Goal: Task Accomplishment & Management: Use online tool/utility

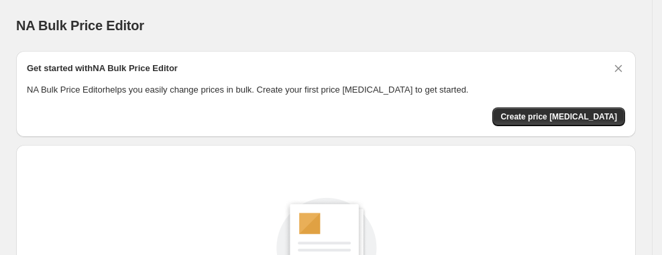
scroll to position [247, 0]
click at [564, 109] on button "Create price [MEDICAL_DATA]" at bounding box center [558, 116] width 133 height 19
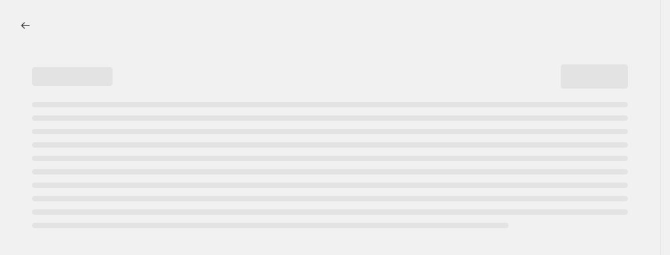
select select "percentage"
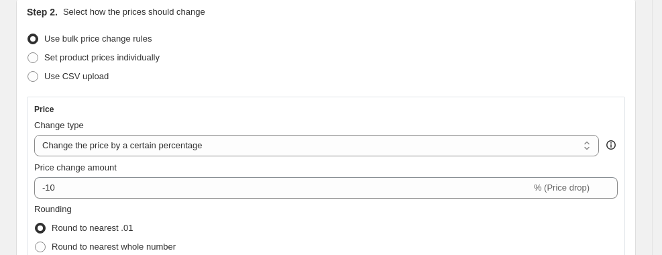
scroll to position [178, 0]
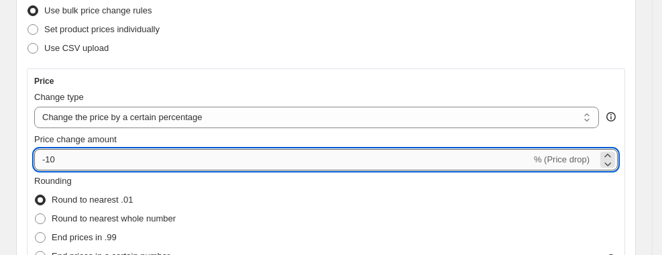
click at [87, 155] on input "-10" at bounding box center [282, 159] width 497 height 21
type input "-1"
click at [266, 56] on div "Use CSV upload" at bounding box center [326, 48] width 598 height 19
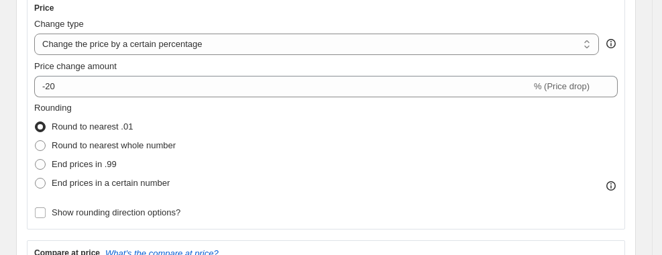
scroll to position [268, 0]
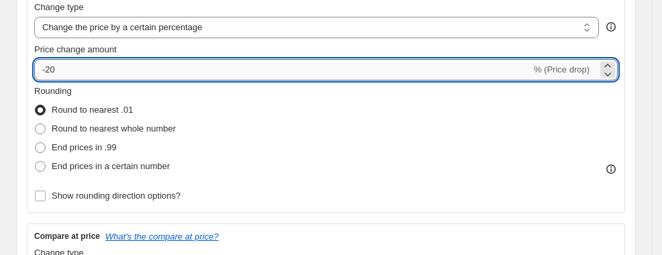
click at [85, 78] on input "-20" at bounding box center [282, 69] width 497 height 21
type input "-2"
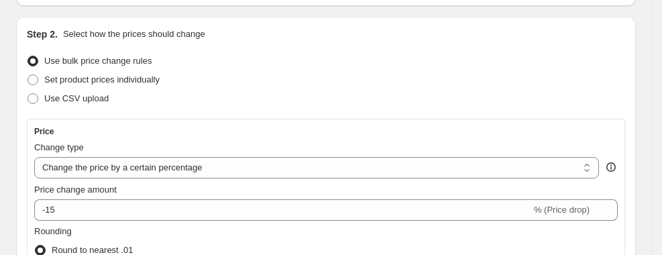
scroll to position [178, 0]
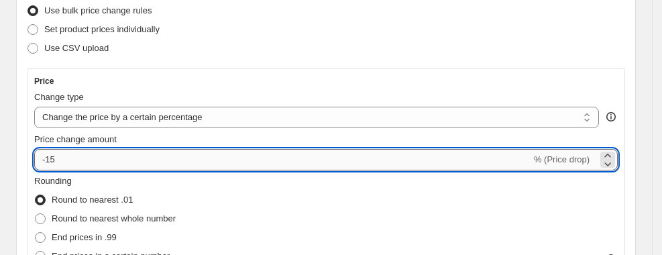
click at [219, 168] on input "-15" at bounding box center [282, 159] width 497 height 21
type input "-1"
type input "-2"
type input "-15"
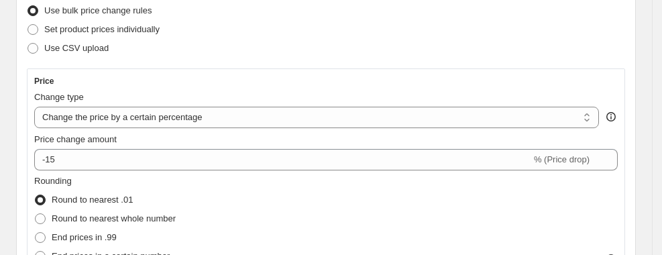
click at [263, 56] on div "Use CSV upload" at bounding box center [326, 48] width 598 height 19
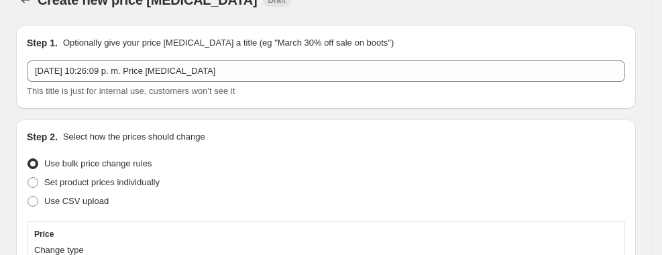
scroll to position [0, 0]
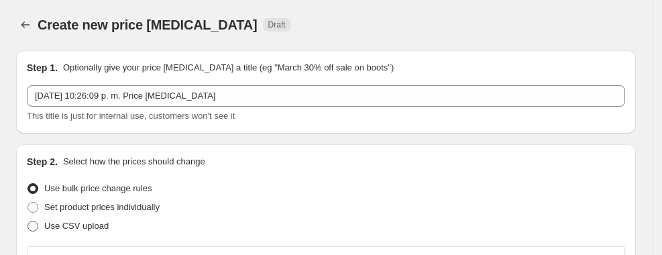
click at [32, 222] on span at bounding box center [32, 226] width 11 height 11
click at [28, 221] on input "Use CSV upload" at bounding box center [27, 221] width 1 height 1
radio input "true"
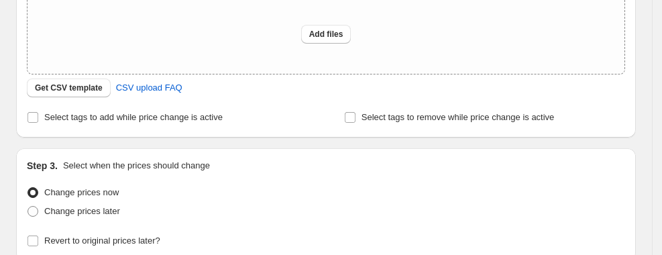
scroll to position [253, 0]
click at [83, 87] on span "Get CSV template" at bounding box center [69, 87] width 68 height 11
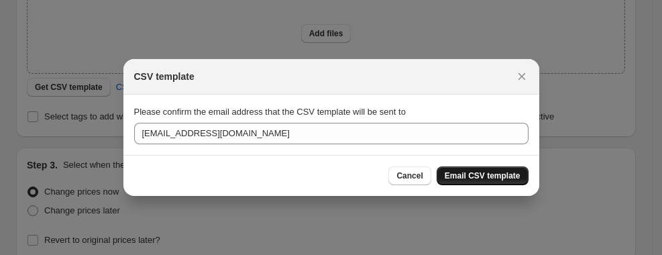
click at [501, 173] on span "Email CSV template" at bounding box center [482, 175] width 76 height 11
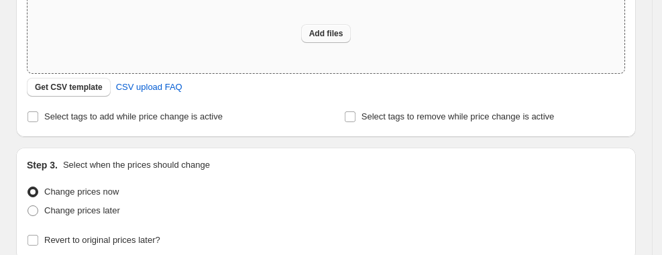
click at [324, 32] on span "Add files" at bounding box center [326, 33] width 34 height 11
type input "C:\fakepath\csv_template_user_65669.csv"
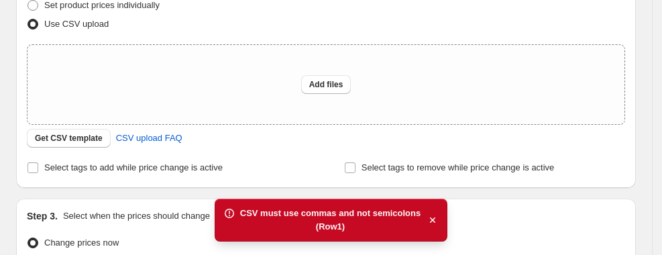
scroll to position [164, 0]
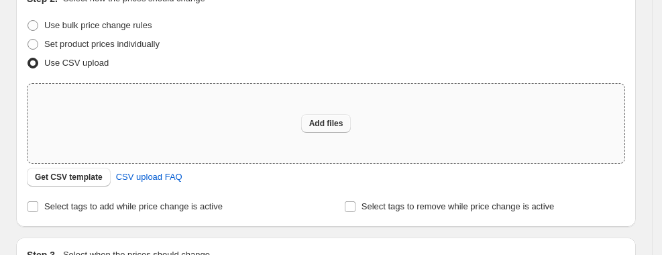
click at [328, 125] on span "Add files" at bounding box center [326, 123] width 34 height 11
type input "C:\fakepath\csv_template_user_65669.csv"
click at [343, 122] on span "Add files" at bounding box center [326, 123] width 34 height 11
type input "C:\fakepath\csv_template_user_65669.csv"
click at [326, 119] on span "Add files" at bounding box center [326, 123] width 34 height 11
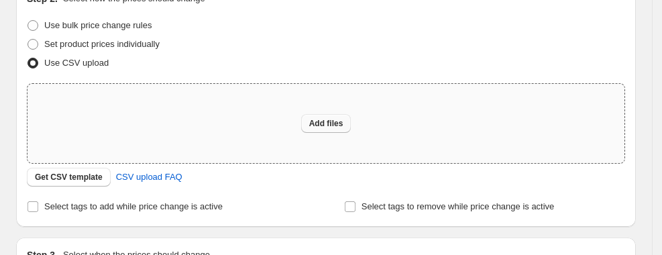
type input "C:\fakepath\csv_template_user_65669.csv"
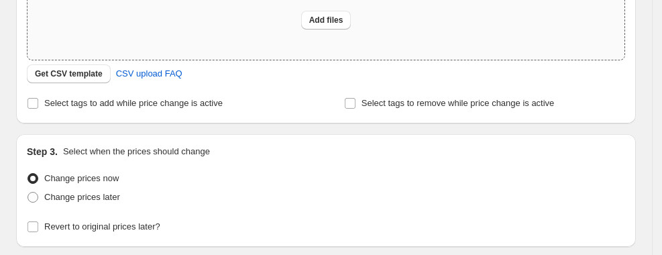
scroll to position [268, 0]
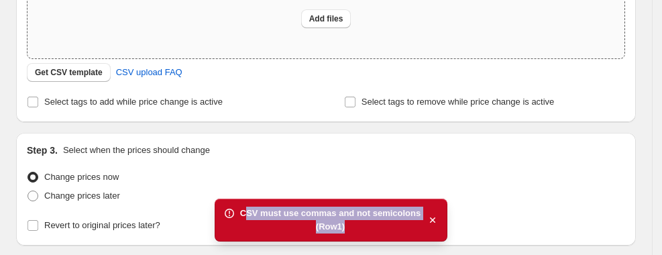
drag, startPoint x: 343, startPoint y: 231, endPoint x: 249, endPoint y: 210, distance: 96.1
click at [249, 210] on div "CSV must use commas and not semicolons (Row 1 )" at bounding box center [330, 219] width 180 height 27
drag, startPoint x: 245, startPoint y: 208, endPoint x: 345, endPoint y: 228, distance: 101.7
click at [345, 228] on div "CSV must use commas and not semicolons (Row 1 )" at bounding box center [330, 219] width 180 height 27
drag, startPoint x: 352, startPoint y: 223, endPoint x: 243, endPoint y: 206, distance: 109.9
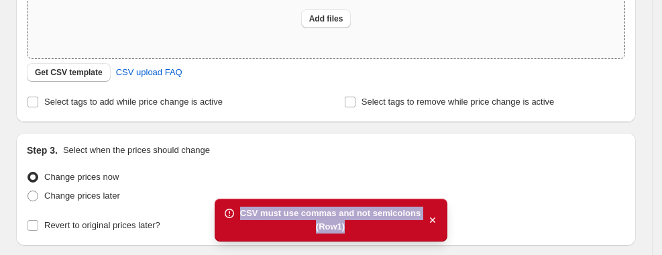
click at [243, 206] on div "CSV must use commas and not semicolons (Row 1 )" at bounding box center [330, 219] width 233 height 43
copy div "CSV must use commas and not semicolons (Row 1 )"
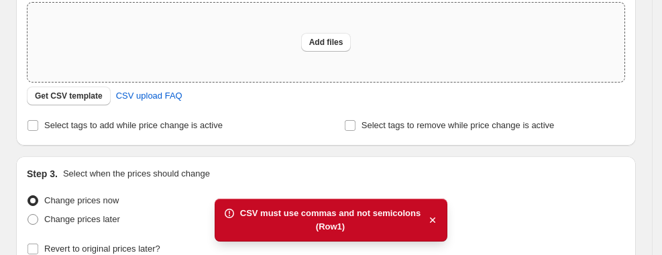
scroll to position [253, 0]
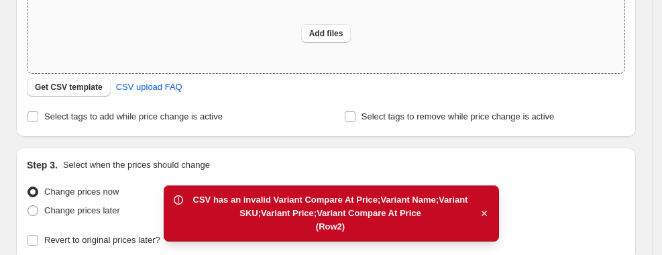
click at [487, 212] on icon "button" at bounding box center [483, 212] width 13 height 13
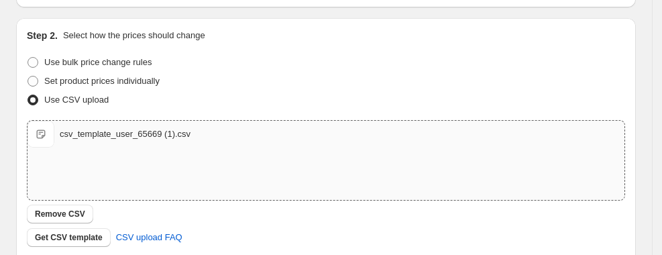
scroll to position [357, 0]
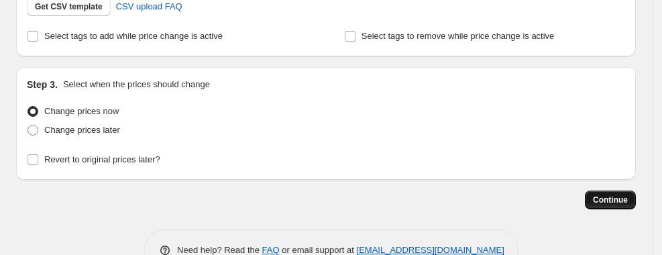
click at [627, 194] on span "Continue" at bounding box center [610, 199] width 35 height 11
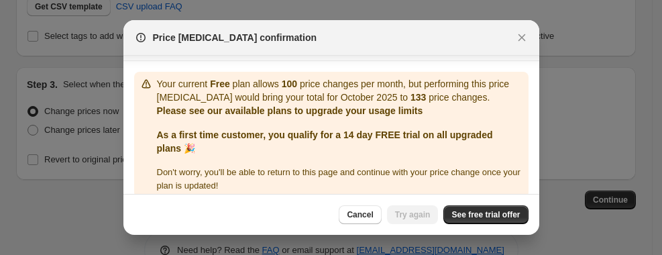
scroll to position [128, 0]
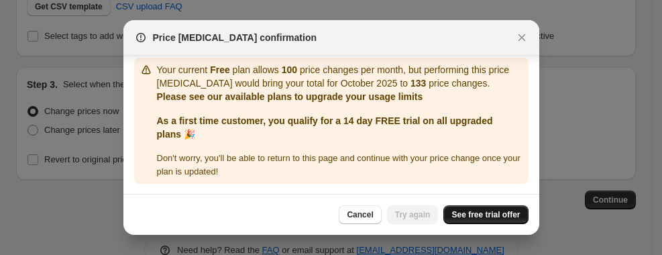
click at [473, 212] on span "See free trial offer" at bounding box center [485, 214] width 68 height 11
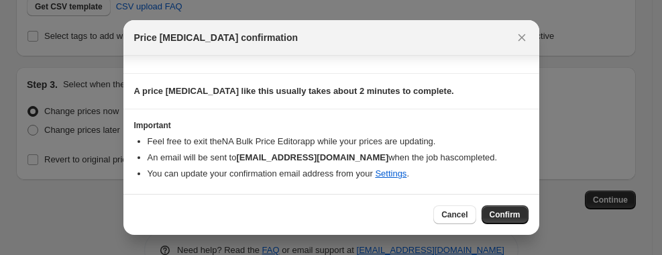
scroll to position [101, 0]
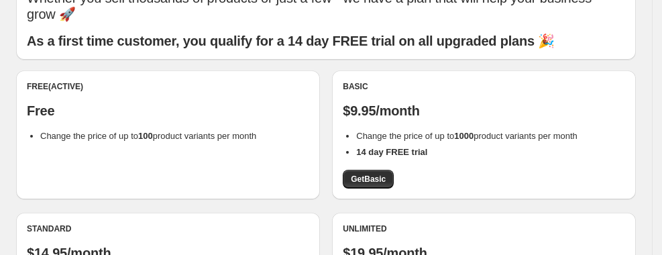
scroll to position [89, 0]
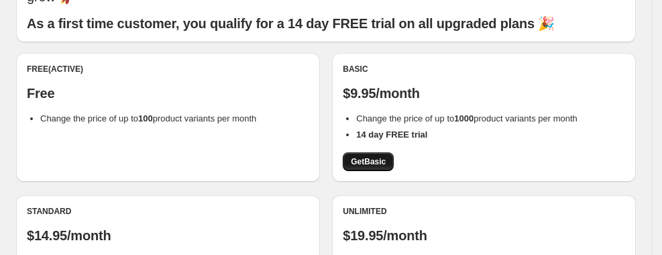
click at [381, 159] on span "Get Basic" at bounding box center [368, 161] width 35 height 11
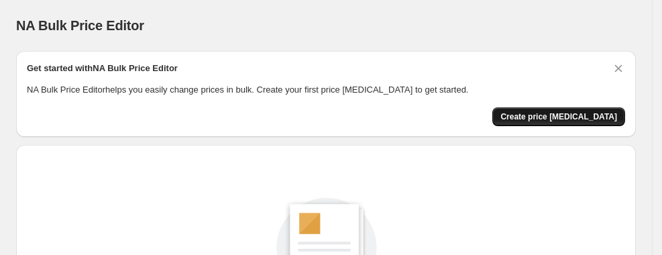
click at [548, 115] on span "Create price [MEDICAL_DATA]" at bounding box center [558, 116] width 117 height 11
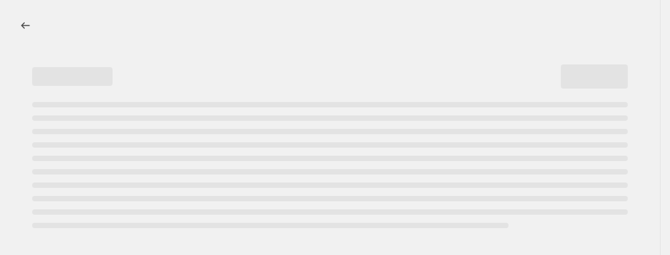
select select "percentage"
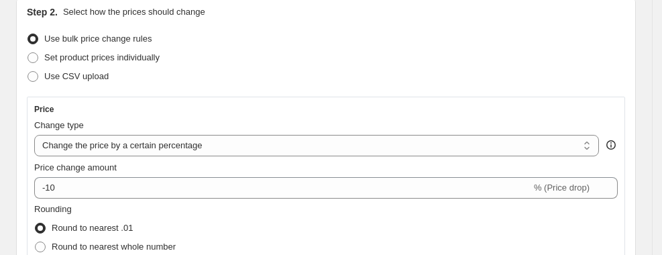
scroll to position [178, 0]
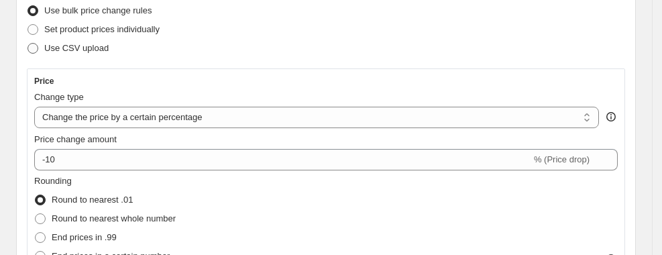
click at [32, 42] on span at bounding box center [33, 48] width 12 height 12
click at [28, 43] on input "Use CSV upload" at bounding box center [27, 43] width 1 height 1
radio input "true"
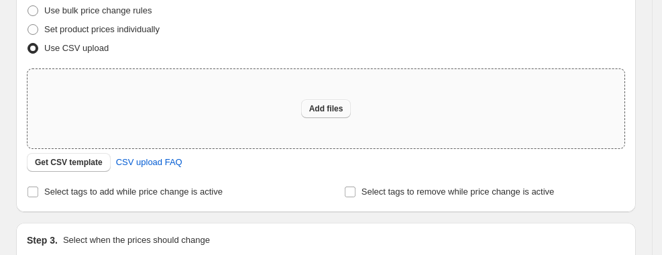
click at [332, 107] on span "Add files" at bounding box center [326, 108] width 34 height 11
type input "C:\fakepath\csv_template_user_65669 (1).csv"
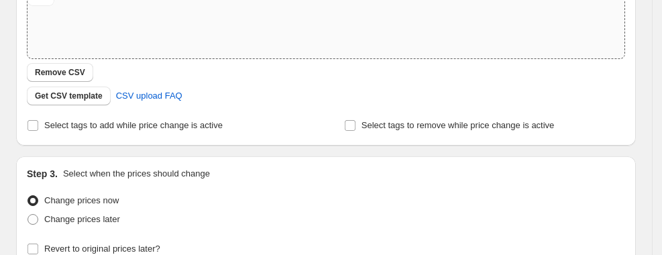
scroll to position [357, 0]
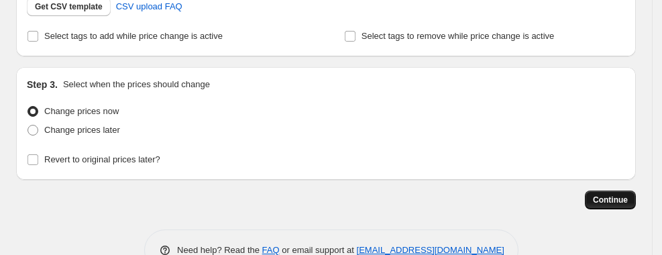
click at [627, 194] on span "Continue" at bounding box center [610, 199] width 35 height 11
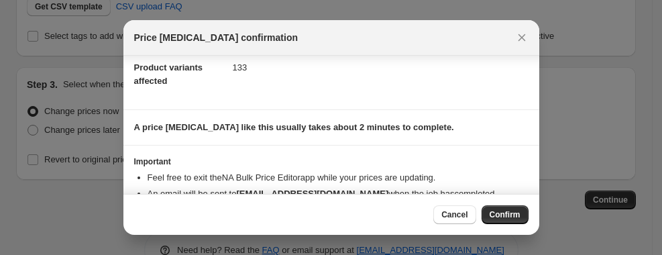
scroll to position [101, 0]
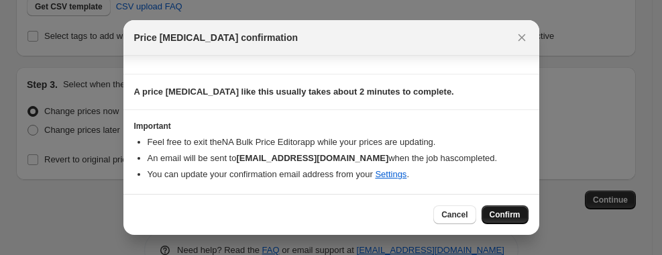
click at [507, 221] on button "Confirm" at bounding box center [504, 214] width 47 height 19
